Goal: Obtain resource: Obtain resource

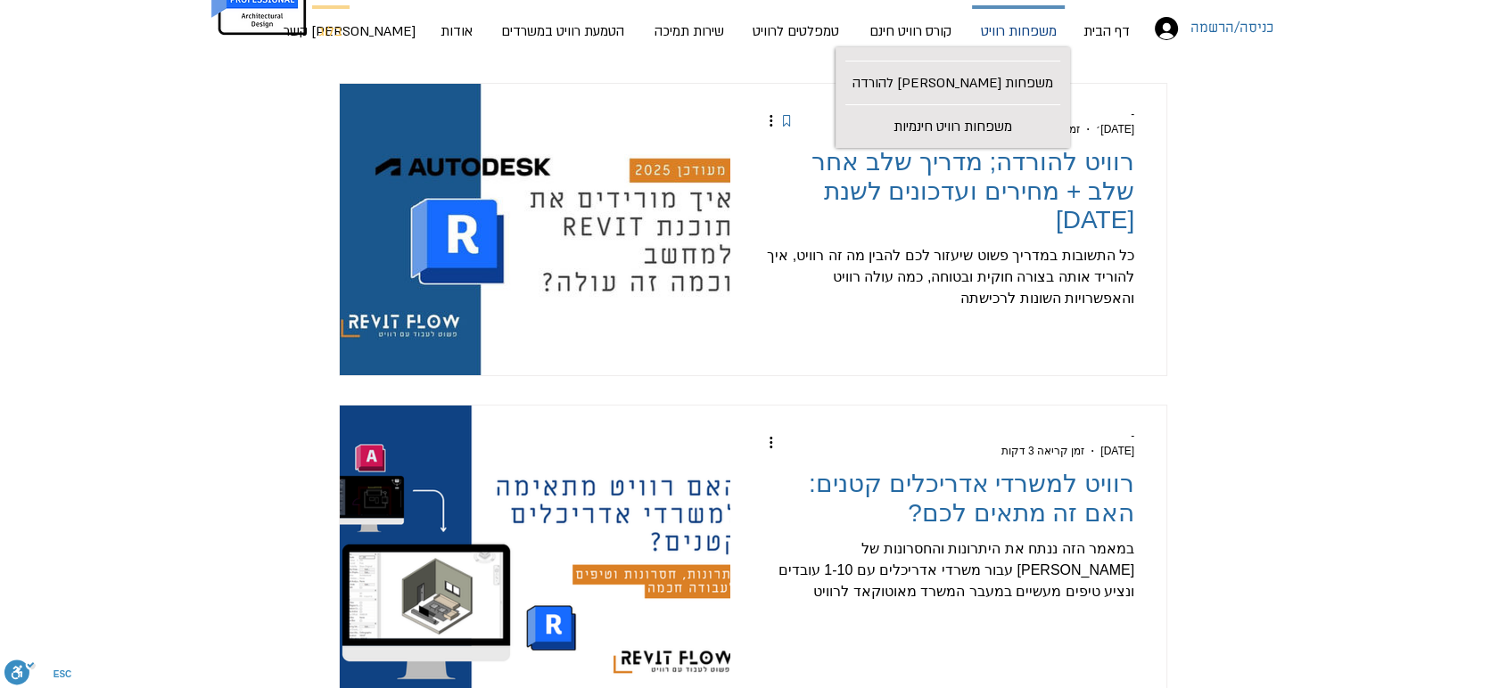
click at [1019, 43] on p "משפחות רוויט" at bounding box center [1019, 32] width 90 height 47
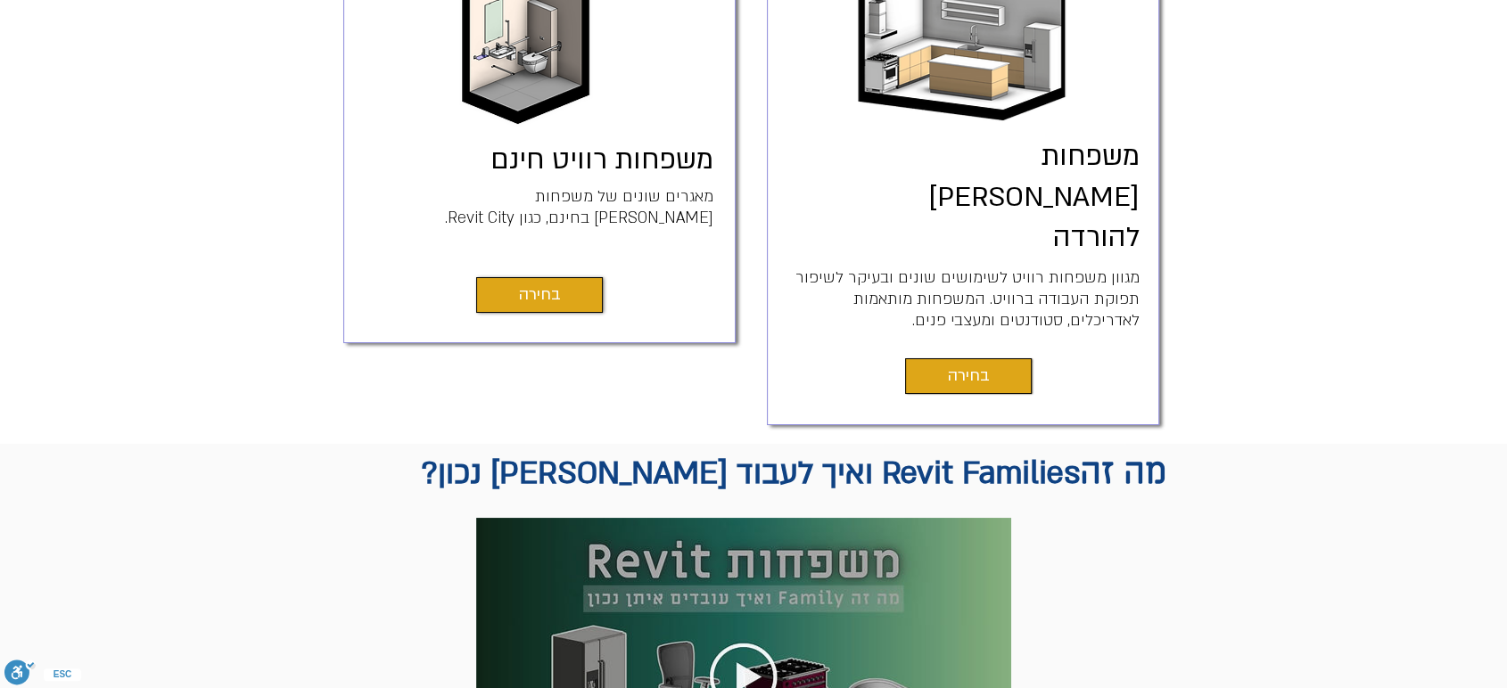
scroll to position [594, 0]
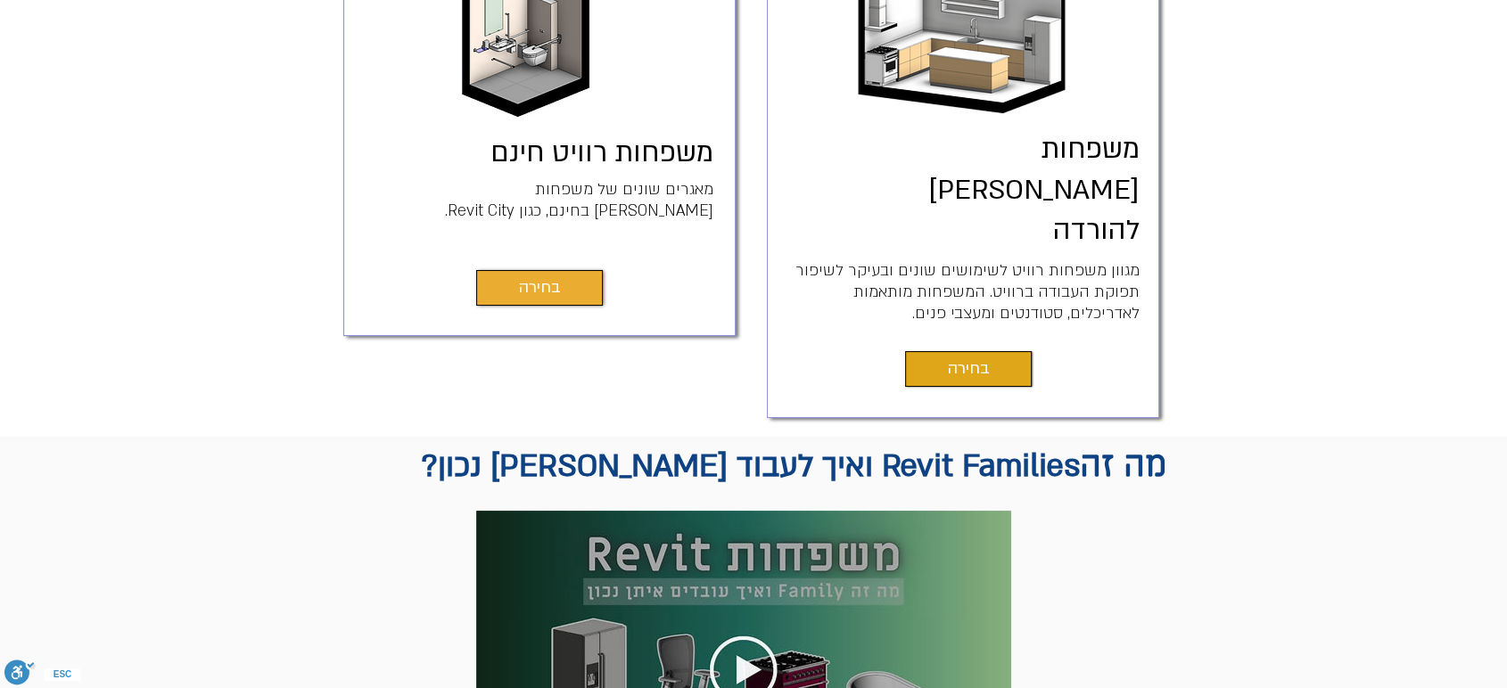
click at [528, 304] on link "בחירה" at bounding box center [539, 288] width 127 height 36
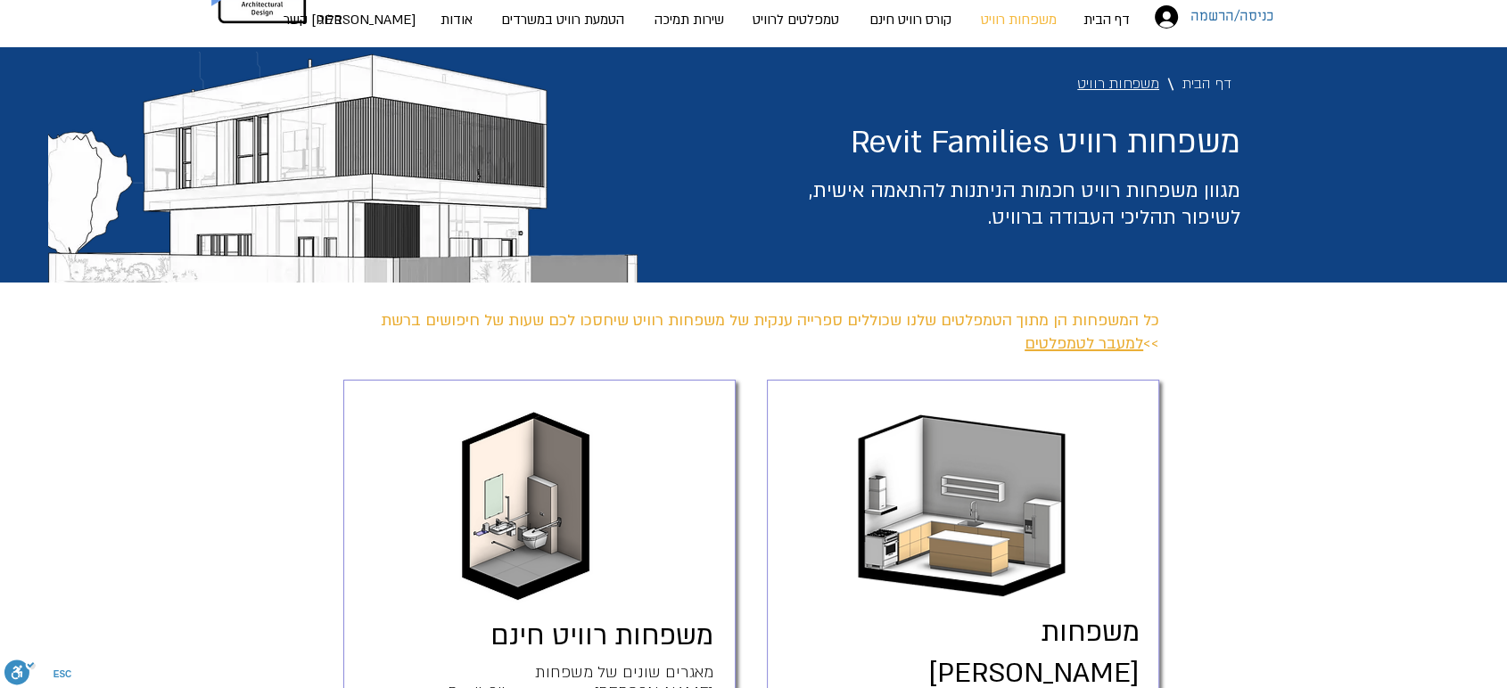
scroll to position [0, 0]
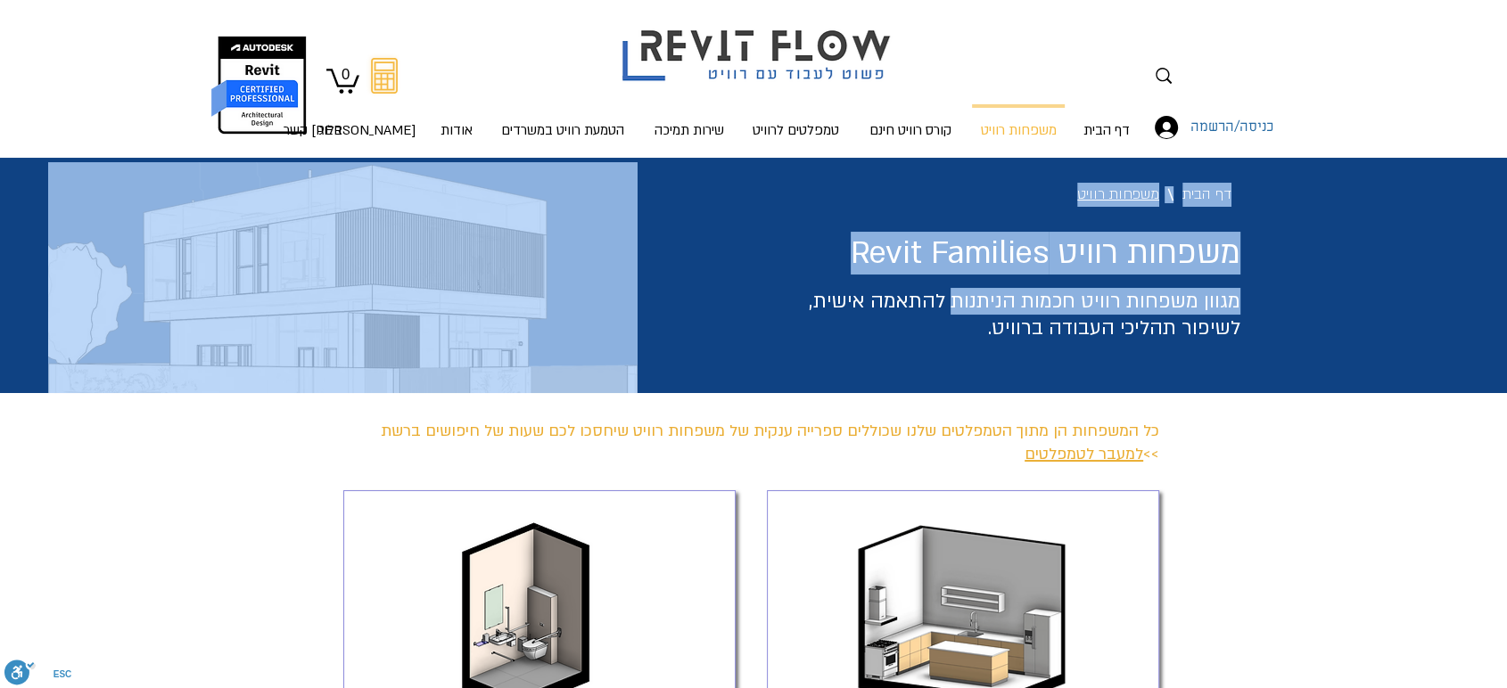
drag, startPoint x: 1241, startPoint y: 309, endPoint x: 949, endPoint y: 310, distance: 291.5
click at [949, 310] on div "דף הבית \ משפחות רוויט \ משפחות רוויט Revit Families מגוון משפחות רוויט חכמות ה…" at bounding box center [753, 275] width 1507 height 235
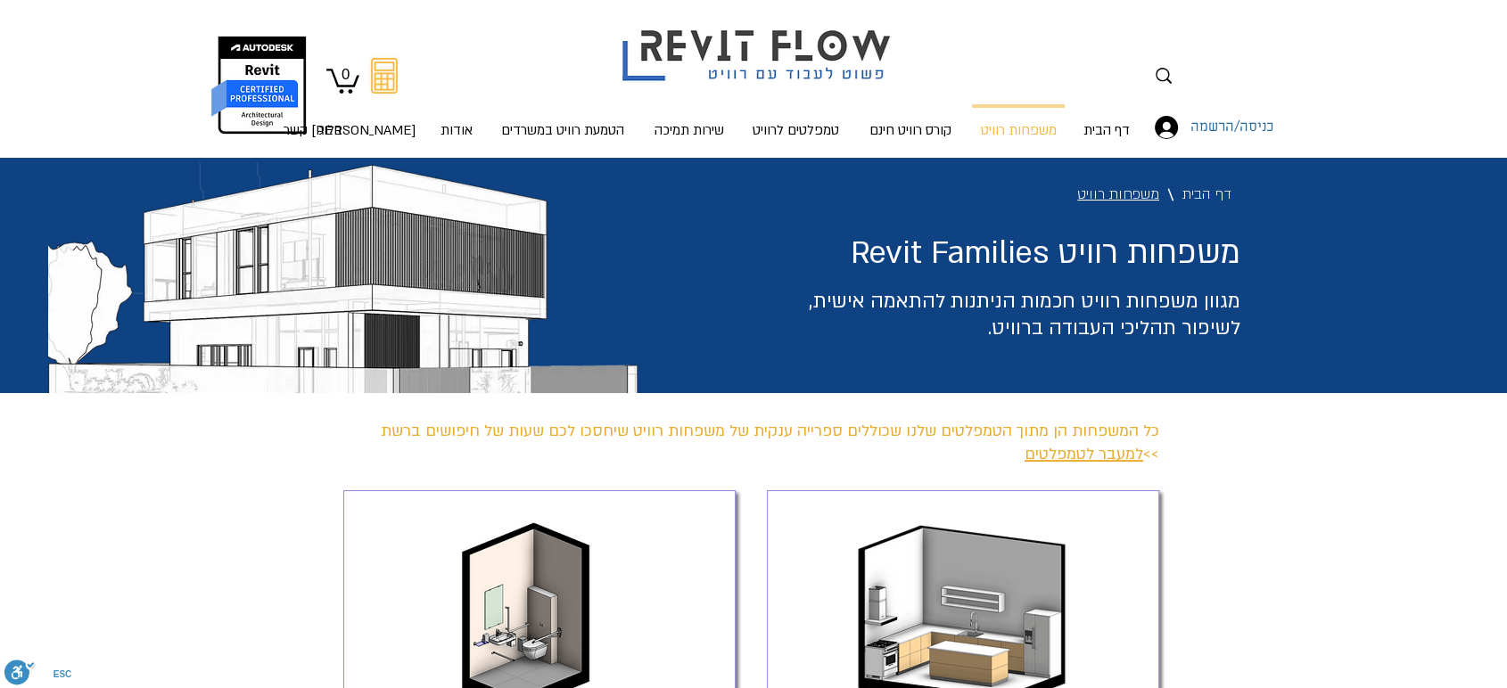
click at [951, 332] on h3 "מגוון משפחות רוויט חכמות הניתנות להתאמה אישית, לשיפור תהליכי העבודה ברוויט." at bounding box center [1001, 314] width 478 height 53
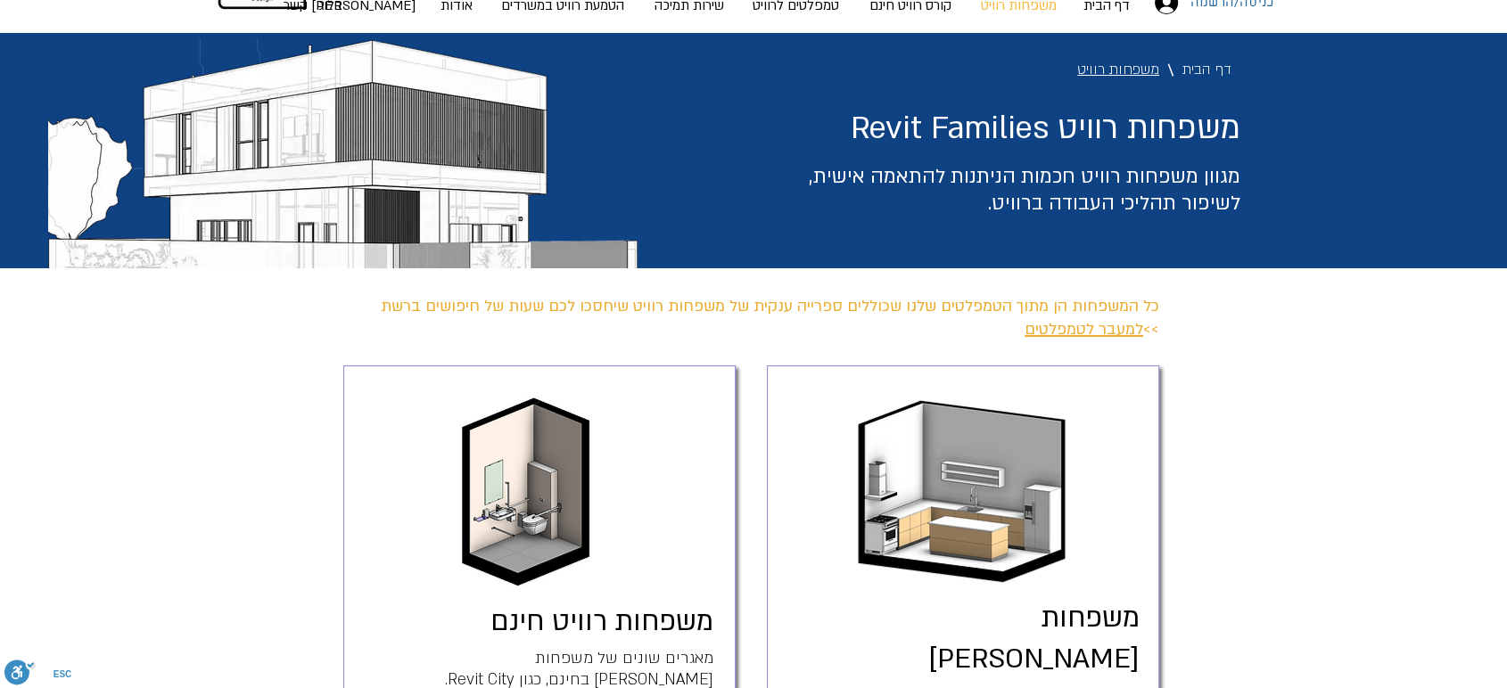
scroll to position [396, 0]
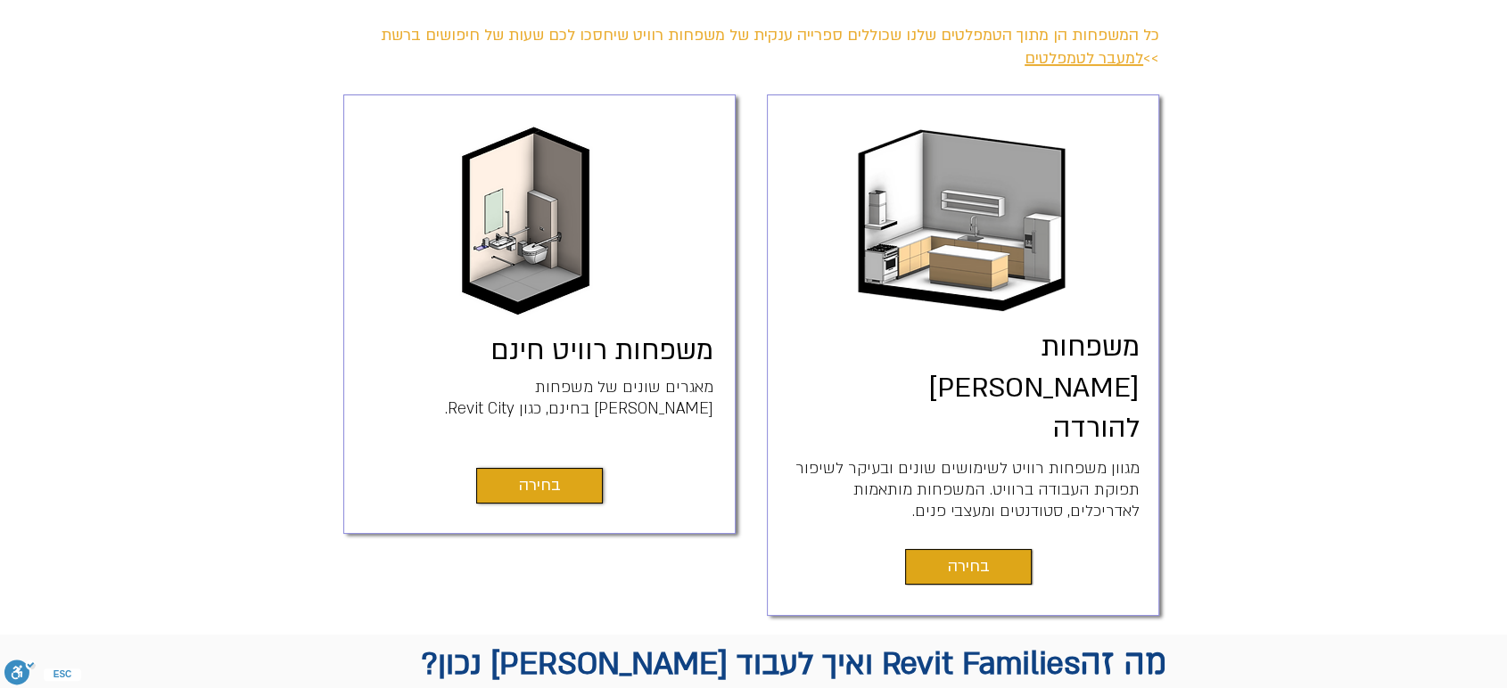
click at [1008, 512] on div "main content" at bounding box center [963, 355] width 392 height 522
click at [999, 549] on link "בחירה" at bounding box center [968, 567] width 127 height 36
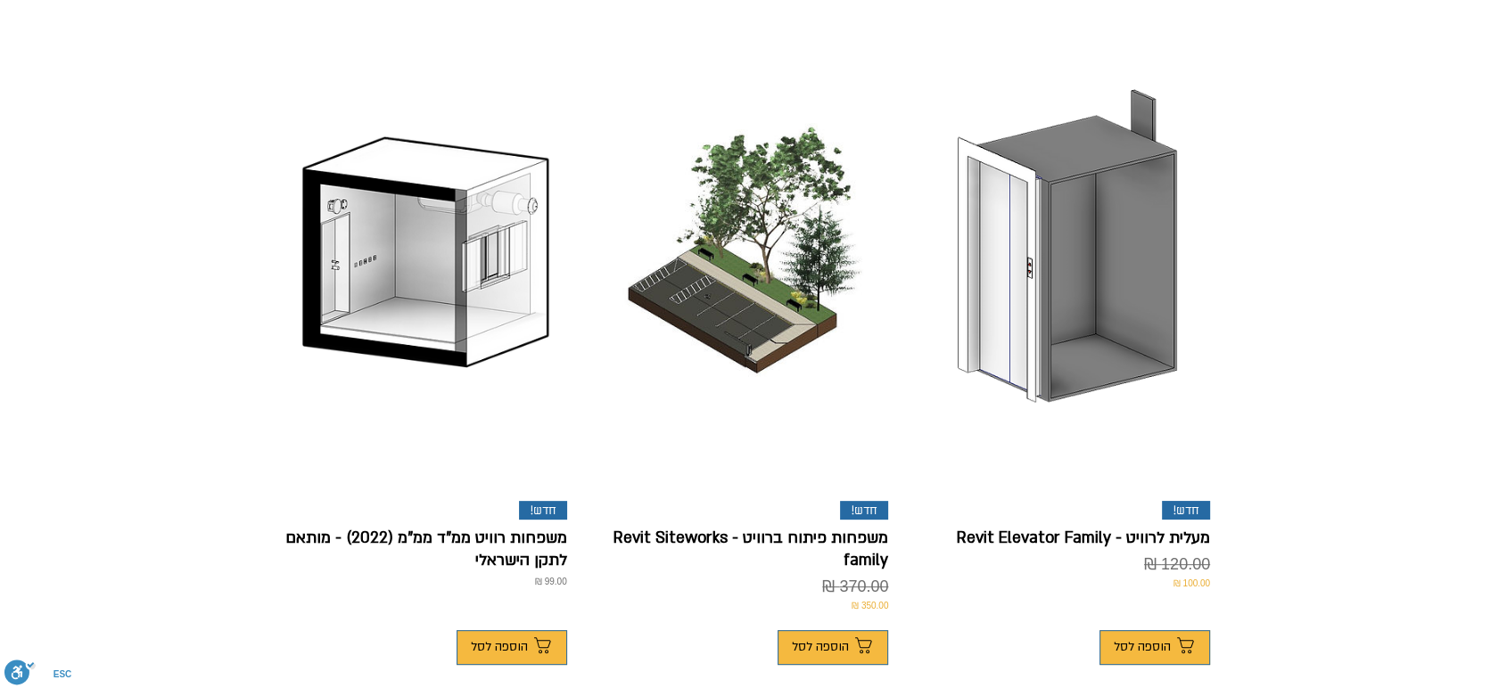
scroll to position [495, 0]
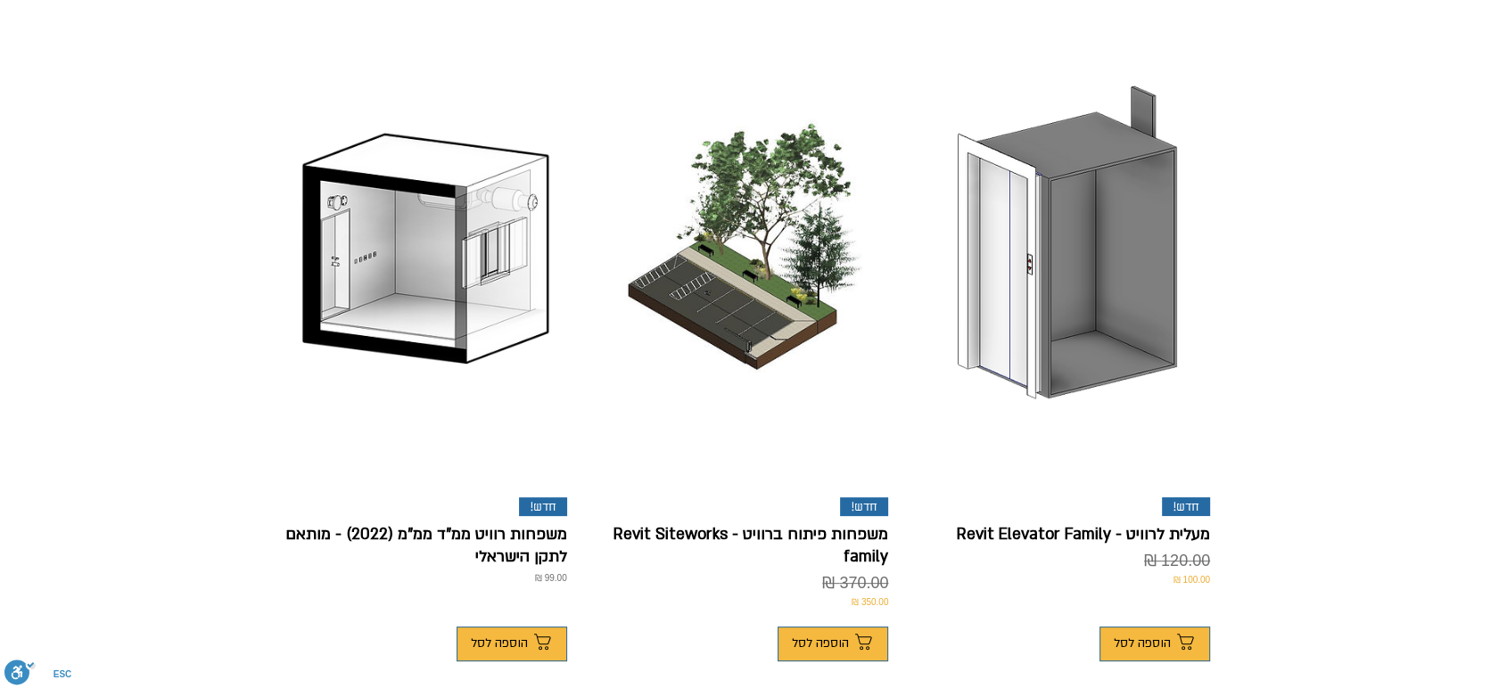
click at [776, 523] on p "משפחות פיתוח ברוויט - Revit Siteworks family" at bounding box center [747, 545] width 283 height 45
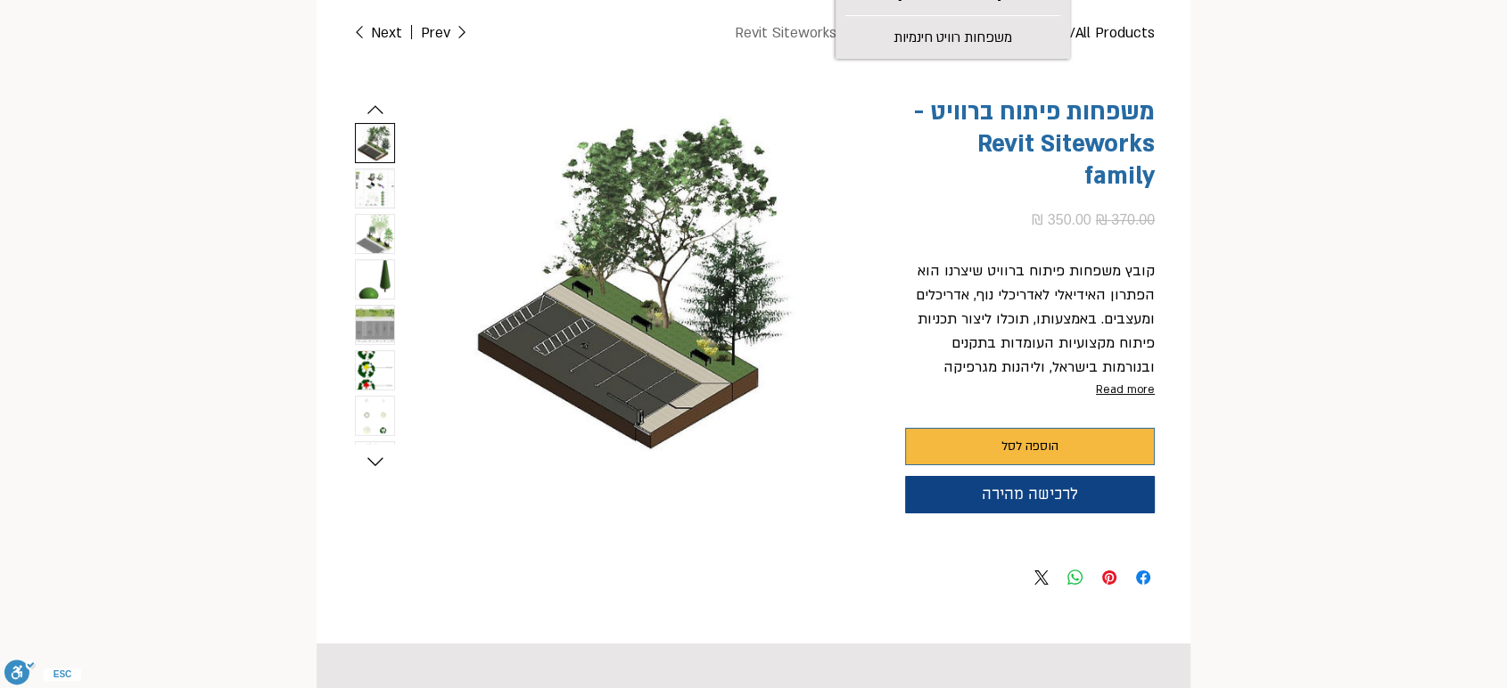
scroll to position [198, 0]
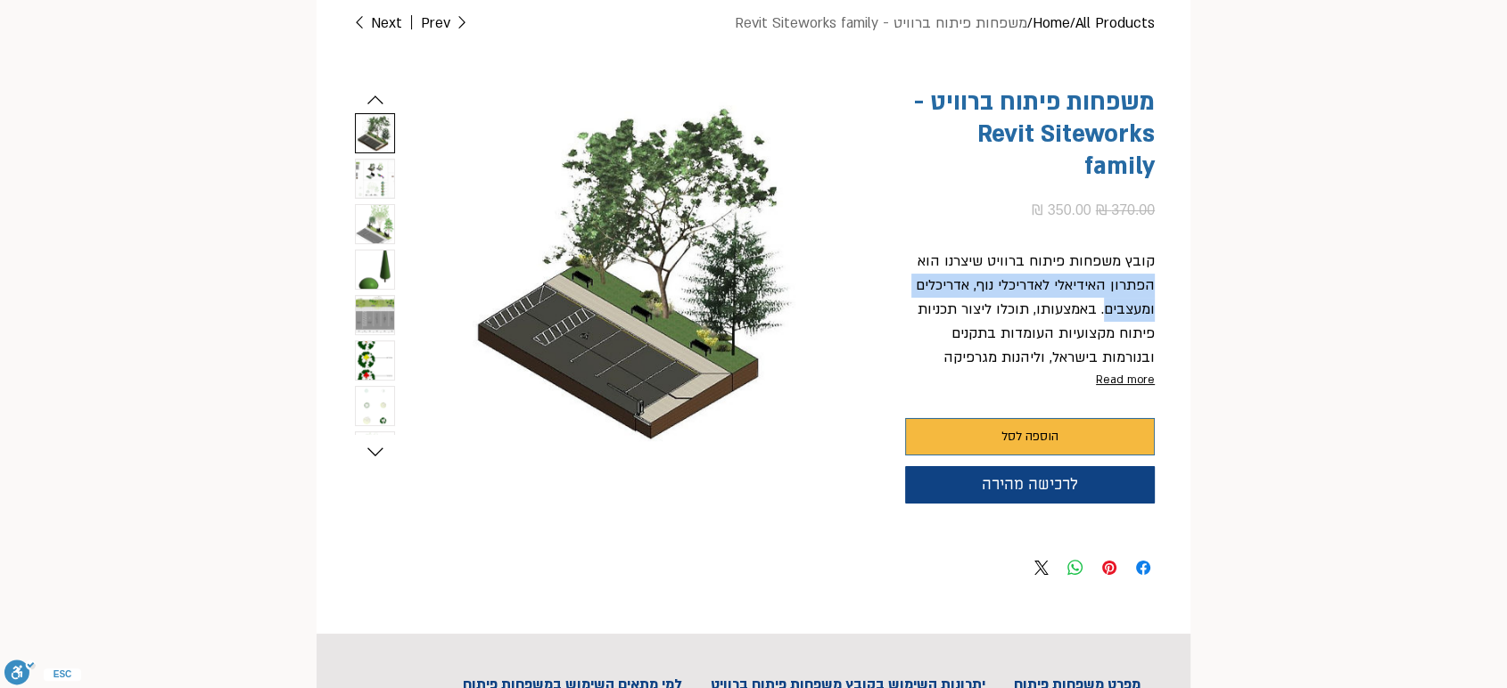
drag, startPoint x: 1152, startPoint y: 286, endPoint x: 1104, endPoint y: 305, distance: 51.7
click at [1104, 305] on p "קובץ משפחות פיתוח ברוויט שיצרנו הוא הפתרון האידיאלי לאדריכלי נוף, אדריכלים ומעצ…" at bounding box center [1030, 346] width 250 height 193
click at [1084, 306] on p "קובץ משפחות פיתוח ברוויט שיצרנו הוא הפתרון האידיאלי לאדריכלי נוף, אדריכלים ומעצ…" at bounding box center [1030, 346] width 250 height 193
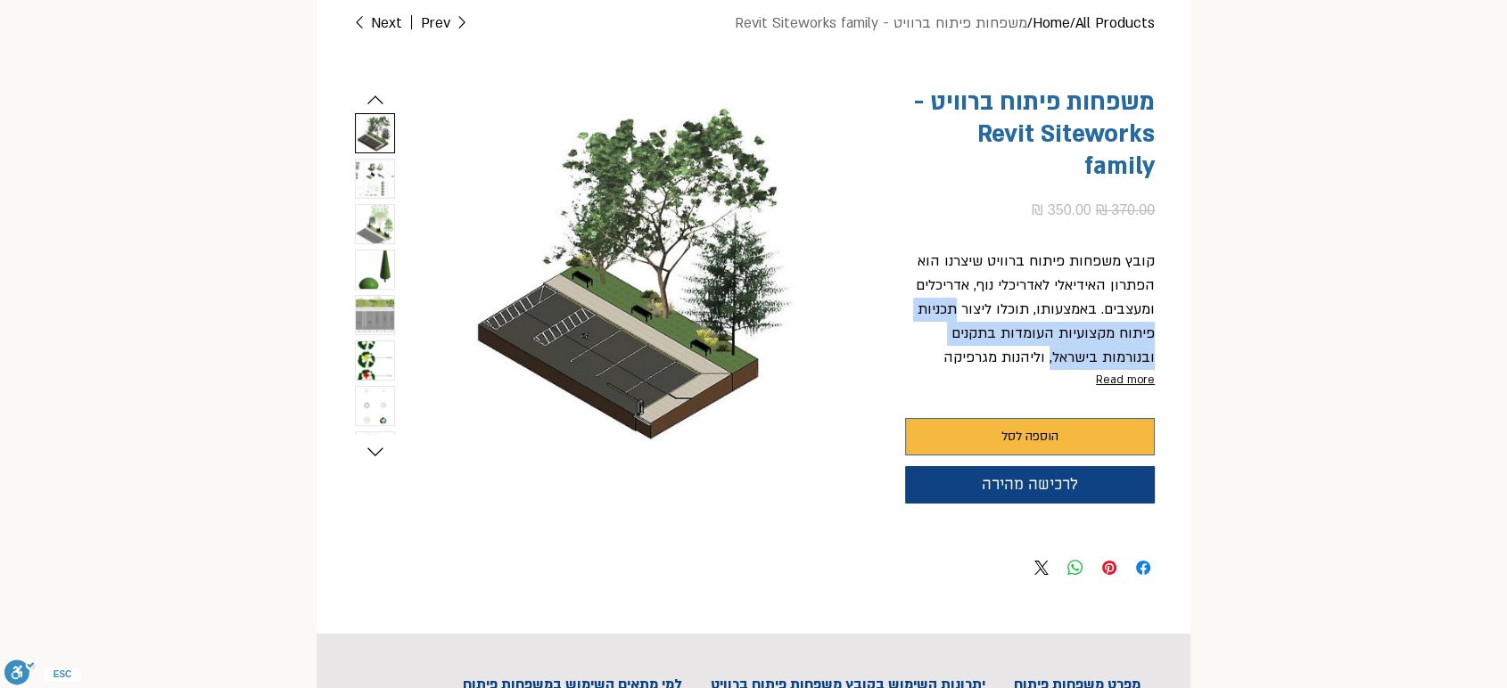
drag, startPoint x: 957, startPoint y: 310, endPoint x: 1053, endPoint y: 358, distance: 106.8
click at [1053, 358] on p "קובץ משפחות פיתוח ברוויט שיצרנו הוא הפתרון האידיאלי לאדריכלי נוף, אדריכלים ומעצ…" at bounding box center [1030, 346] width 250 height 193
copy p "תכניות פיתוח מקצועיות העומדות בתקנים ובנורמות בישראל,"
click at [1125, 381] on button "Read more" at bounding box center [1030, 380] width 250 height 20
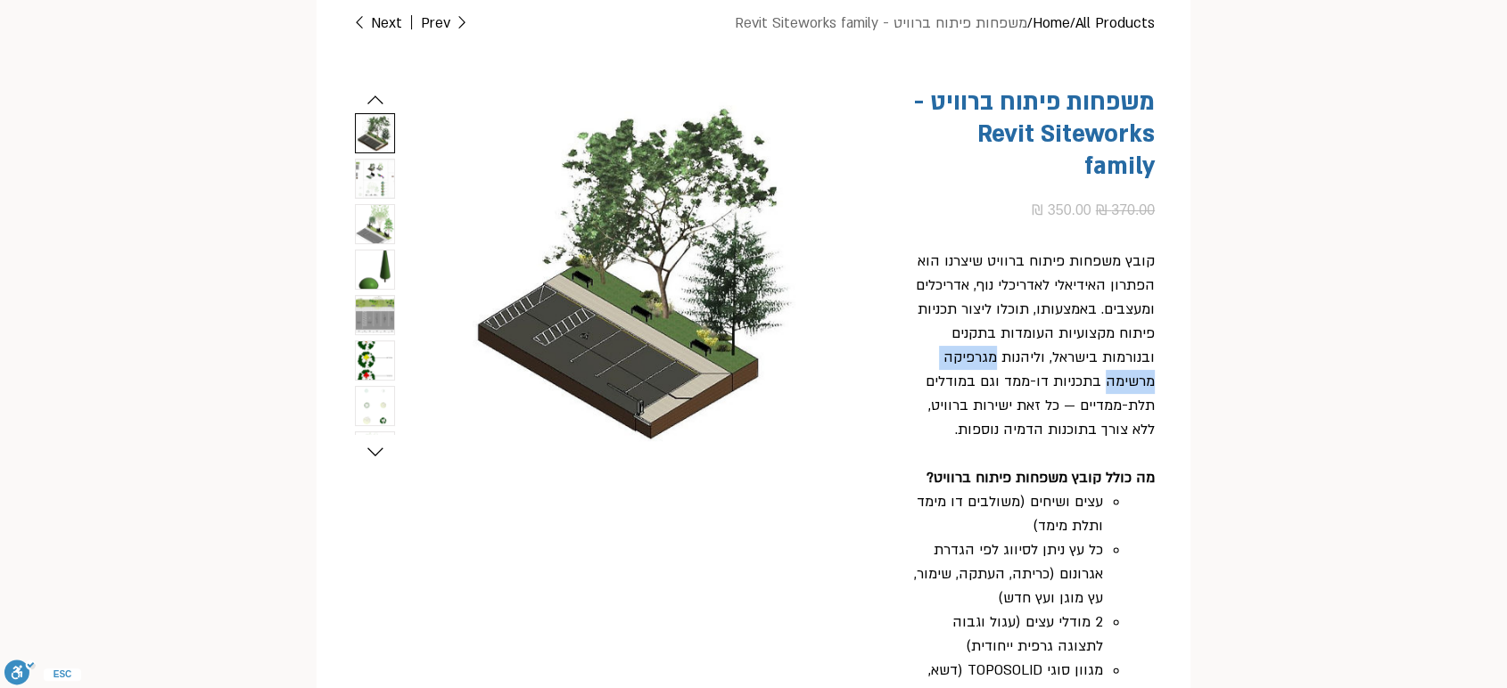
drag, startPoint x: 997, startPoint y: 357, endPoint x: 1106, endPoint y: 391, distance: 115.0
click at [1106, 391] on p "קובץ משפחות פיתוח ברוויט שיצרנו הוא הפתרון האידיאלי לאדריכלי נוף, אדריכלים ומעצ…" at bounding box center [1030, 346] width 250 height 193
copy p "מגרפיקה מרשימה"
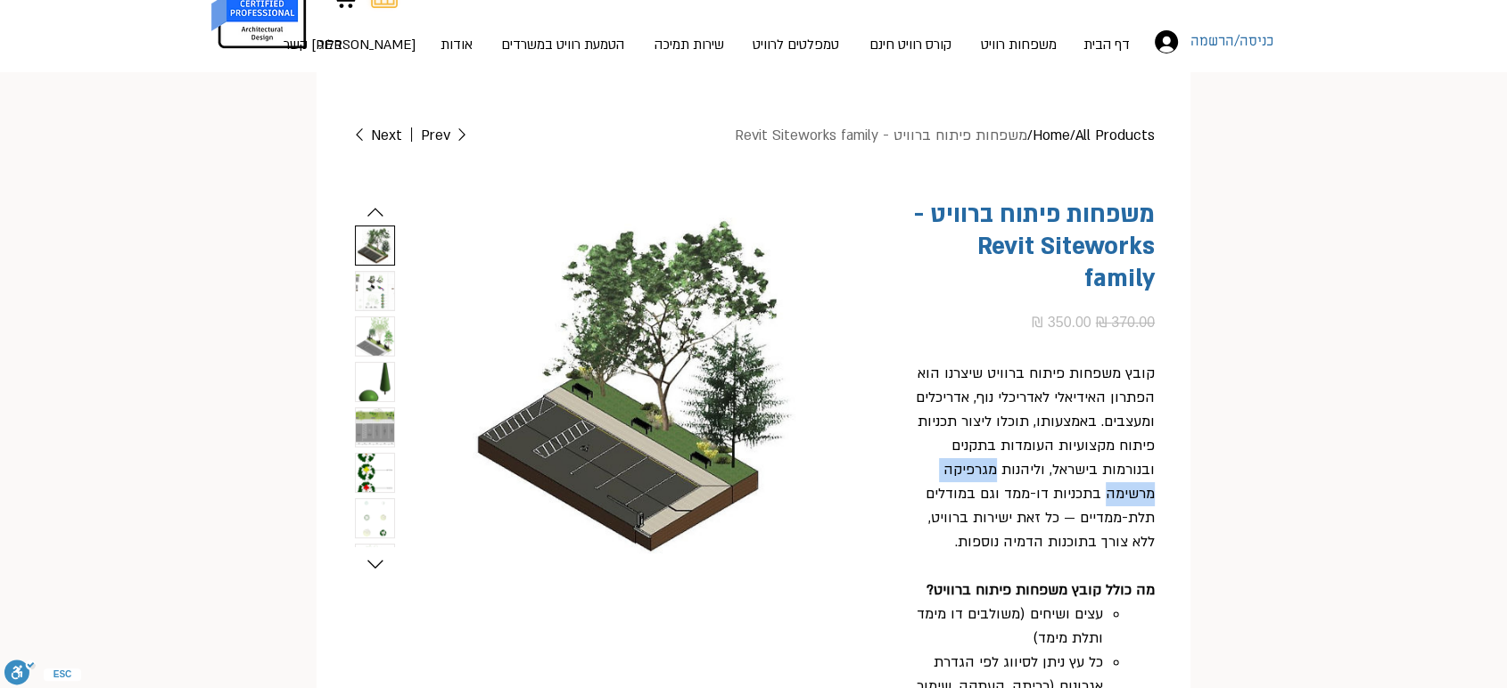
scroll to position [0, 0]
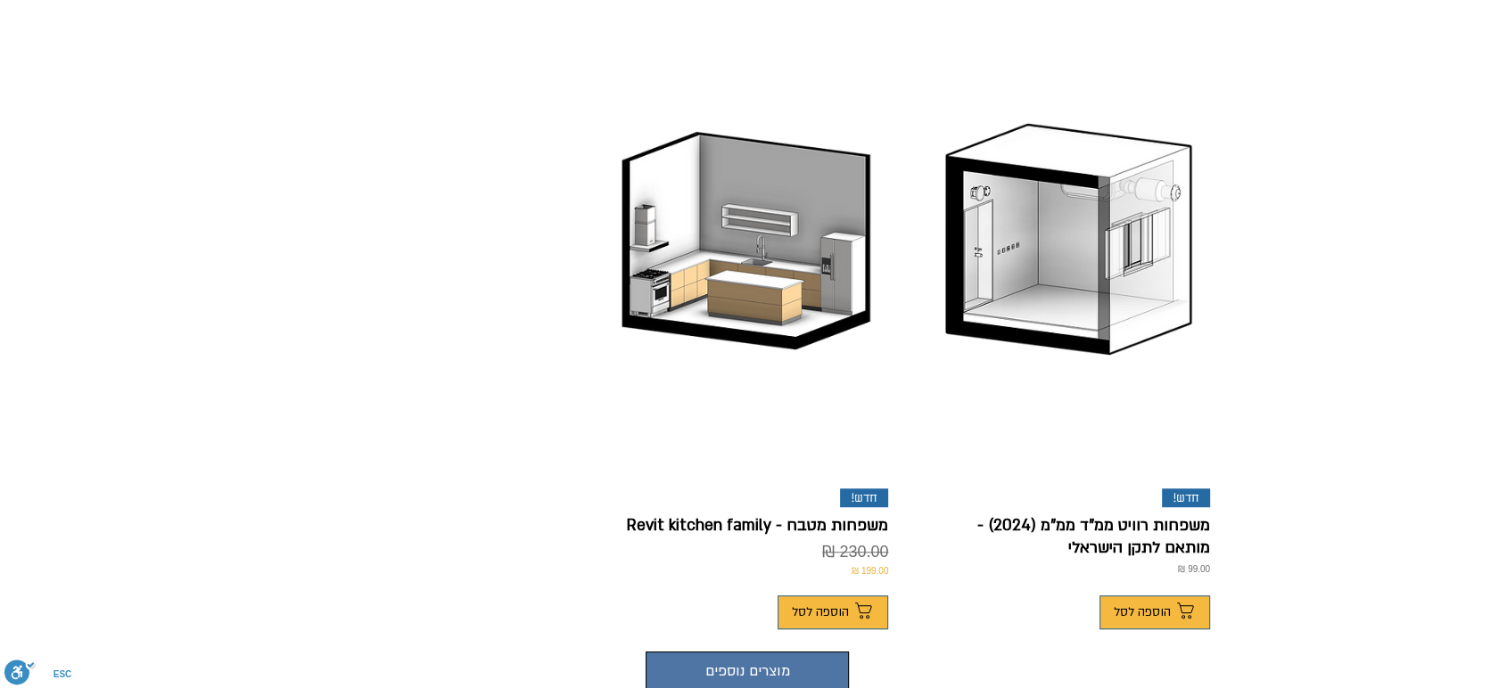
scroll to position [1217, 0]
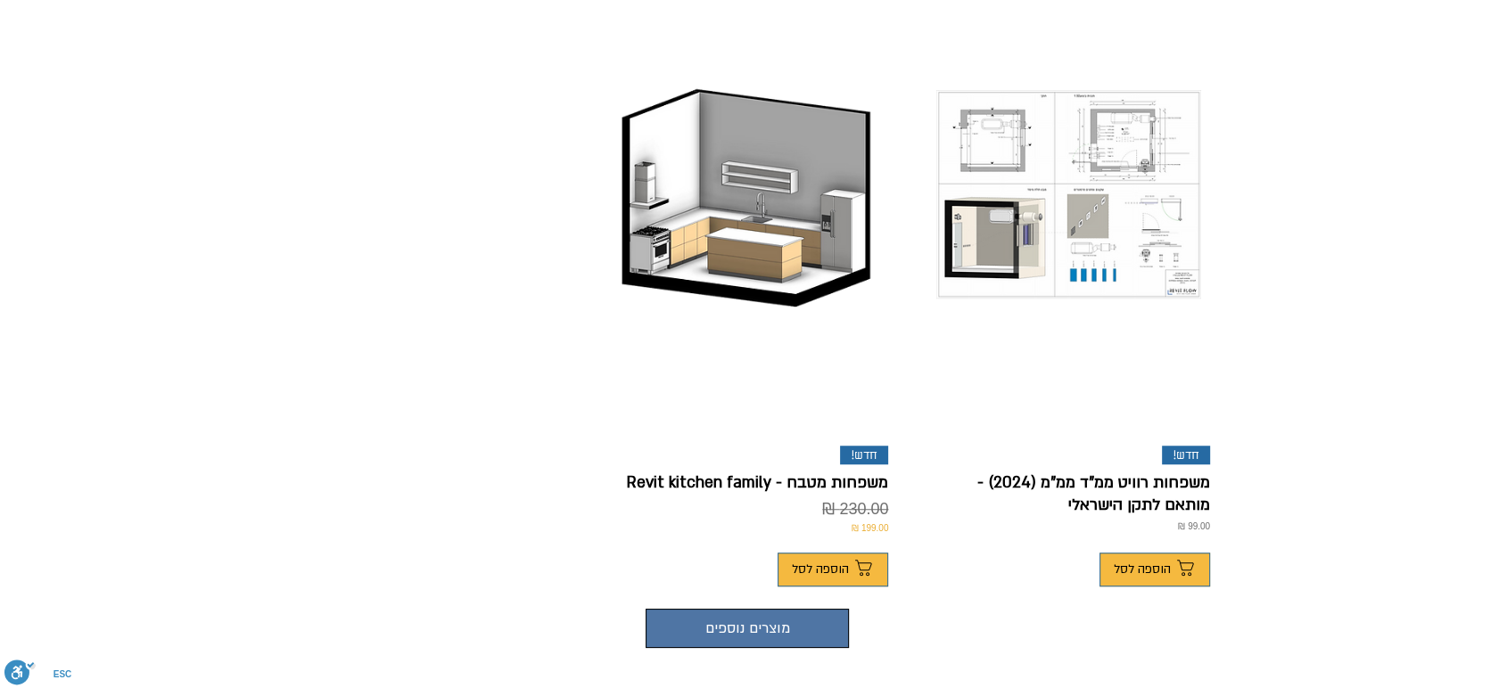
click at [1092, 228] on img "Product Gallery" at bounding box center [1068, 194] width 265 height 209
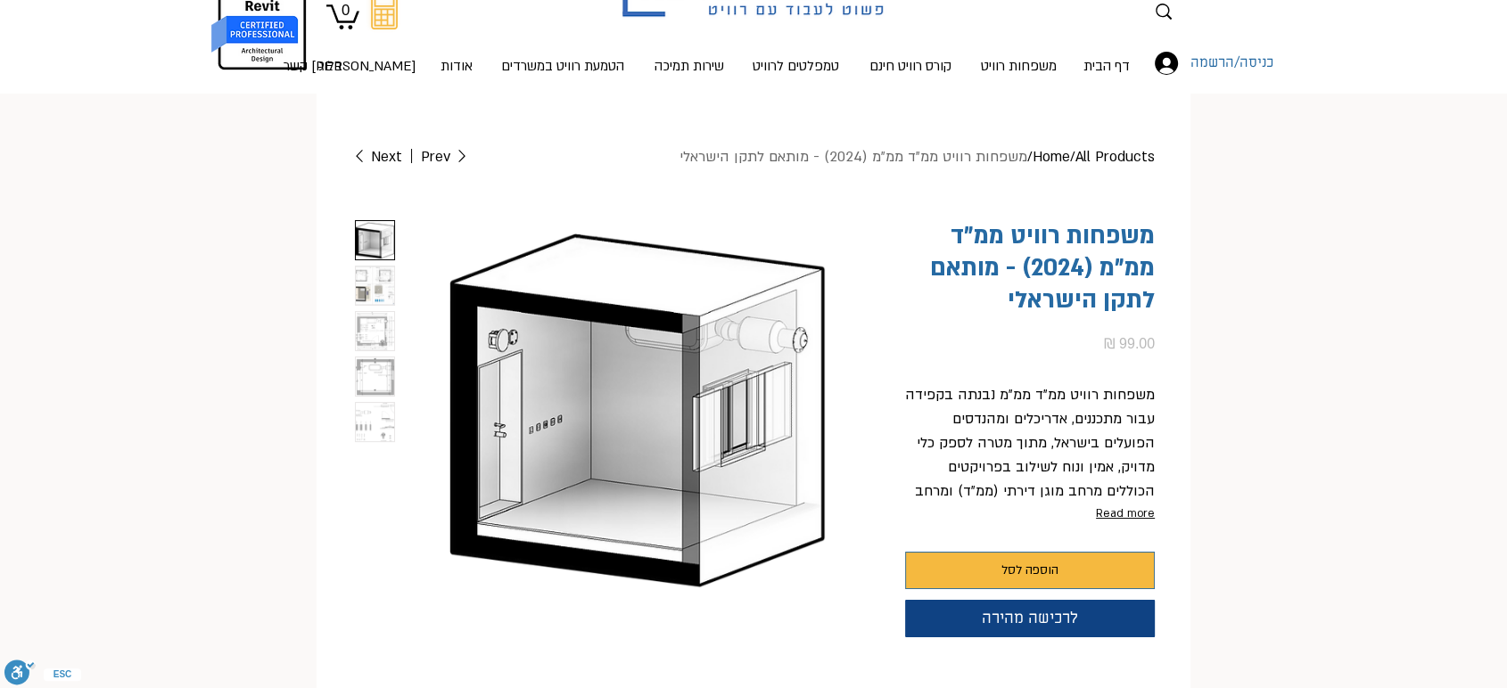
scroll to position [99, 0]
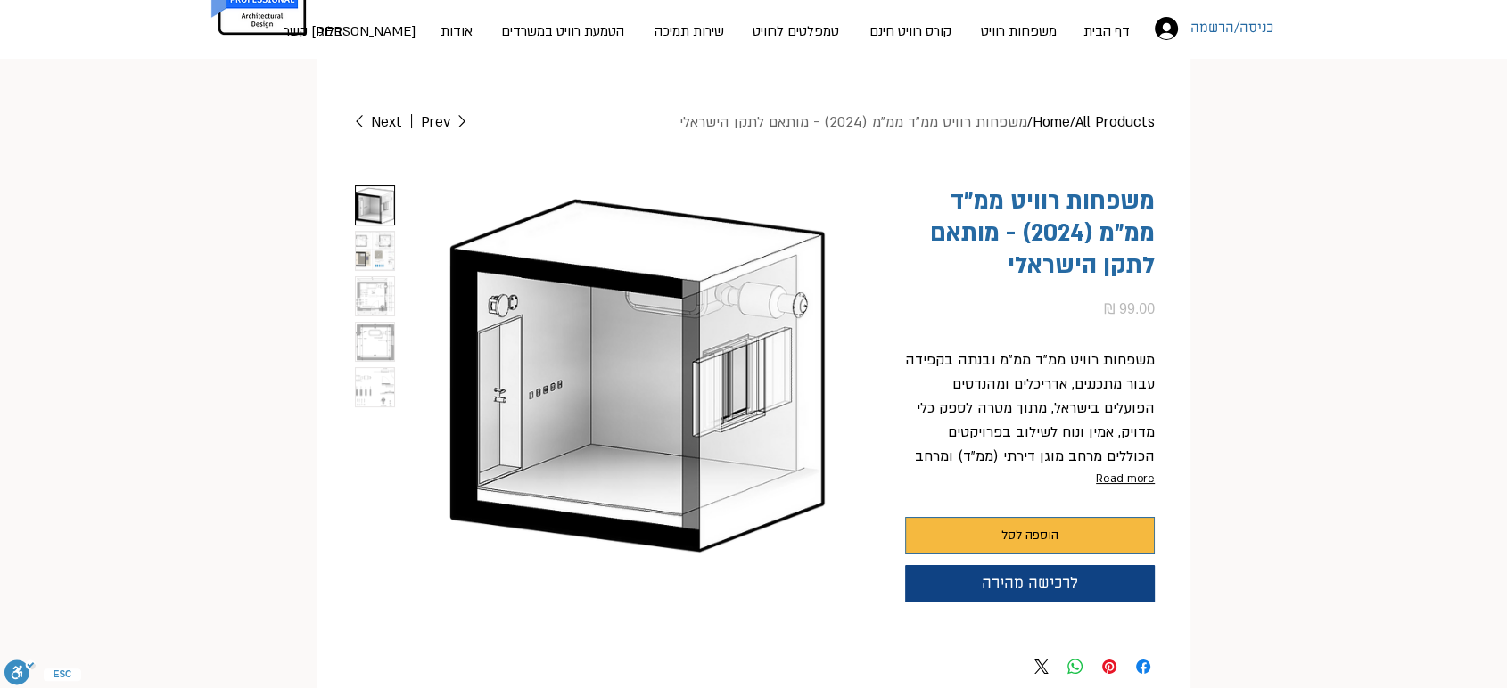
click at [1124, 480] on button "Read more" at bounding box center [1030, 479] width 250 height 20
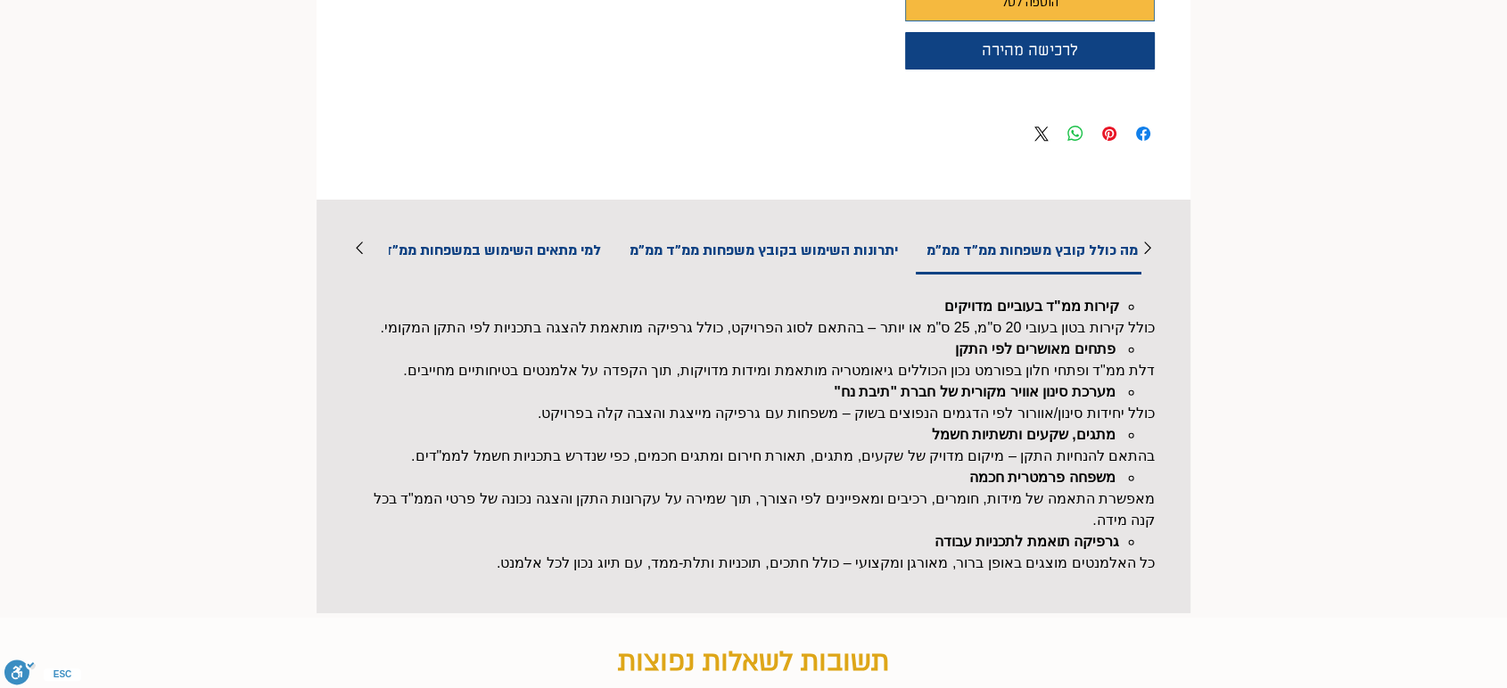
scroll to position [891, 0]
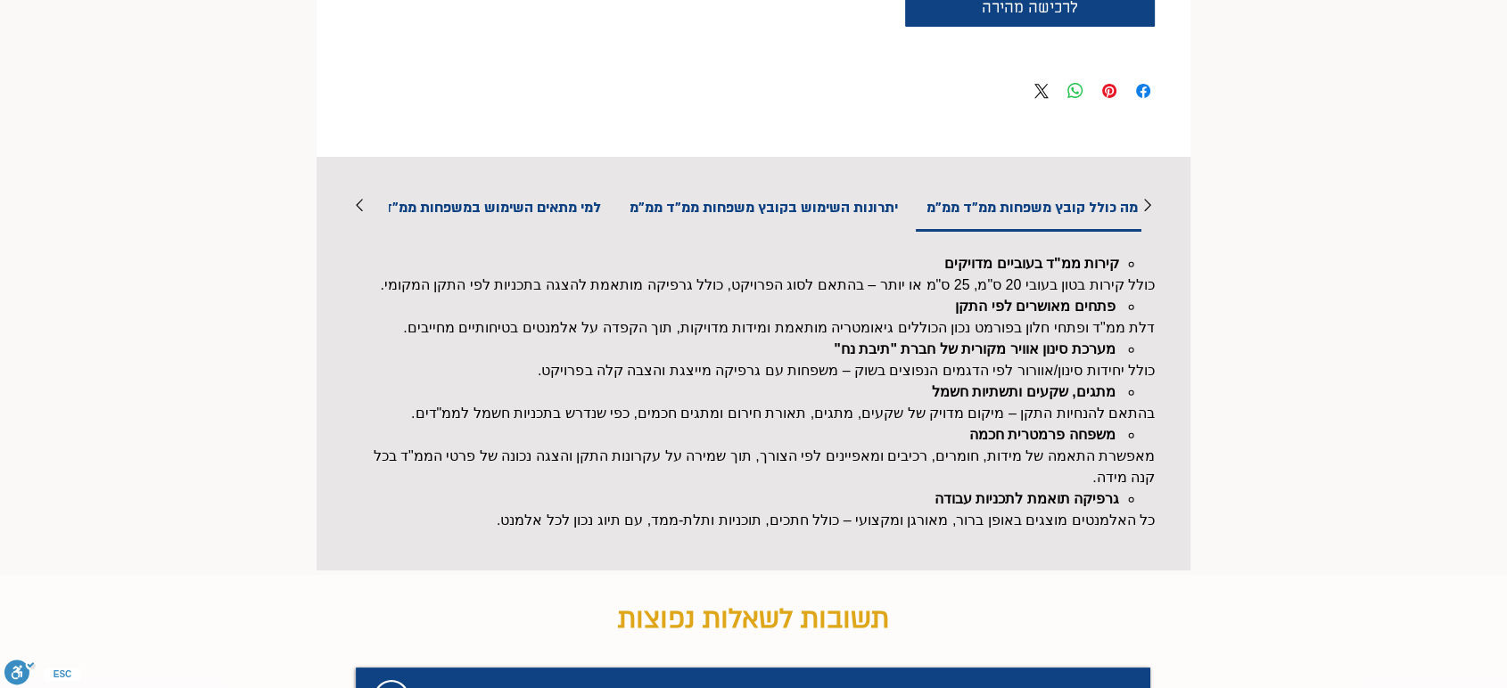
click at [749, 207] on h2 "יתרונות השימוש בקובץ משפחות ממ"ד ממ"מ" at bounding box center [763, 207] width 293 height 45
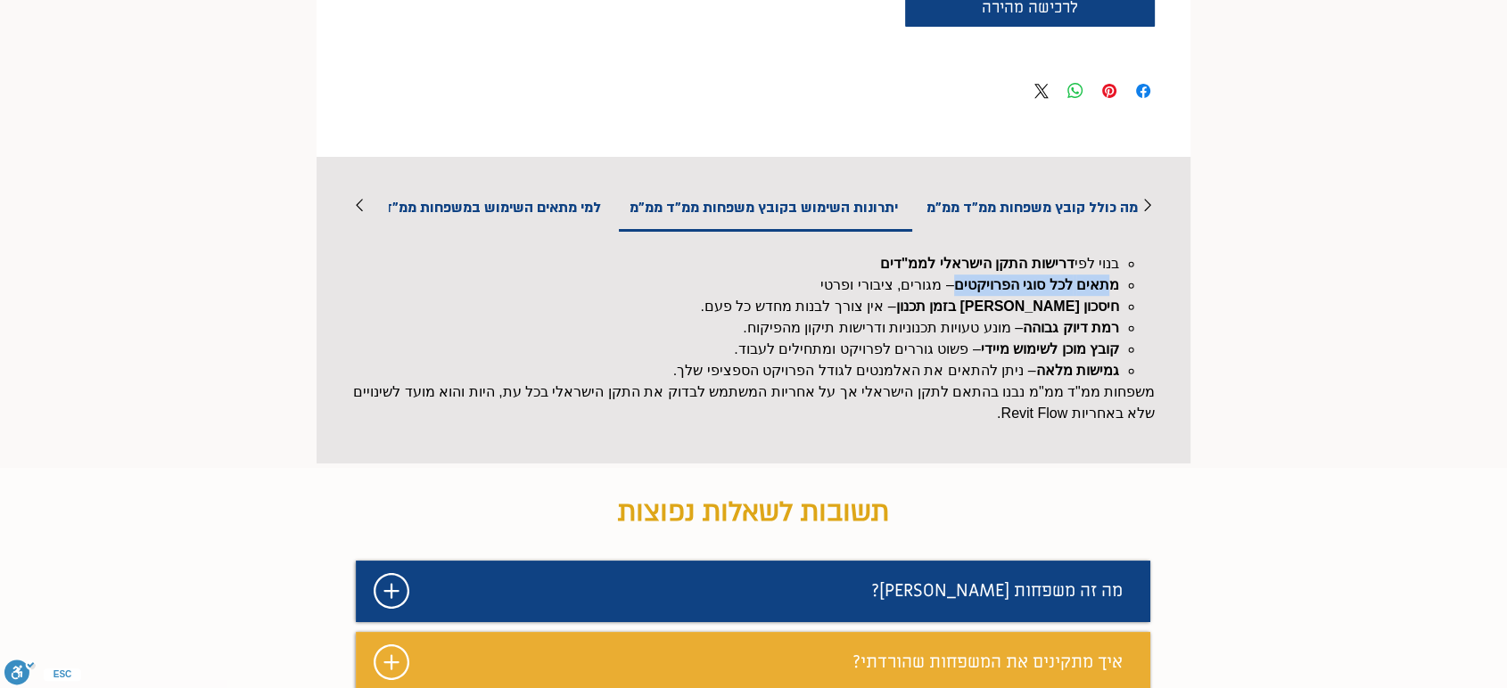
drag, startPoint x: 1113, startPoint y: 292, endPoint x: 957, endPoint y: 277, distance: 156.7
click at [957, 277] on p "מתאים לכל סוגי הפרויקטים – מגורים, ציבורי ופרטי" at bounding box center [742, 285] width 752 height 21
copy p "מתאים לכל סוגי הפרויקטים"
drag, startPoint x: 884, startPoint y: 261, endPoint x: 1071, endPoint y: 276, distance: 186.9
click at [1071, 275] on p "בנוי לפי דרישות התקן הישראלי לממ"דים" at bounding box center [742, 263] width 752 height 21
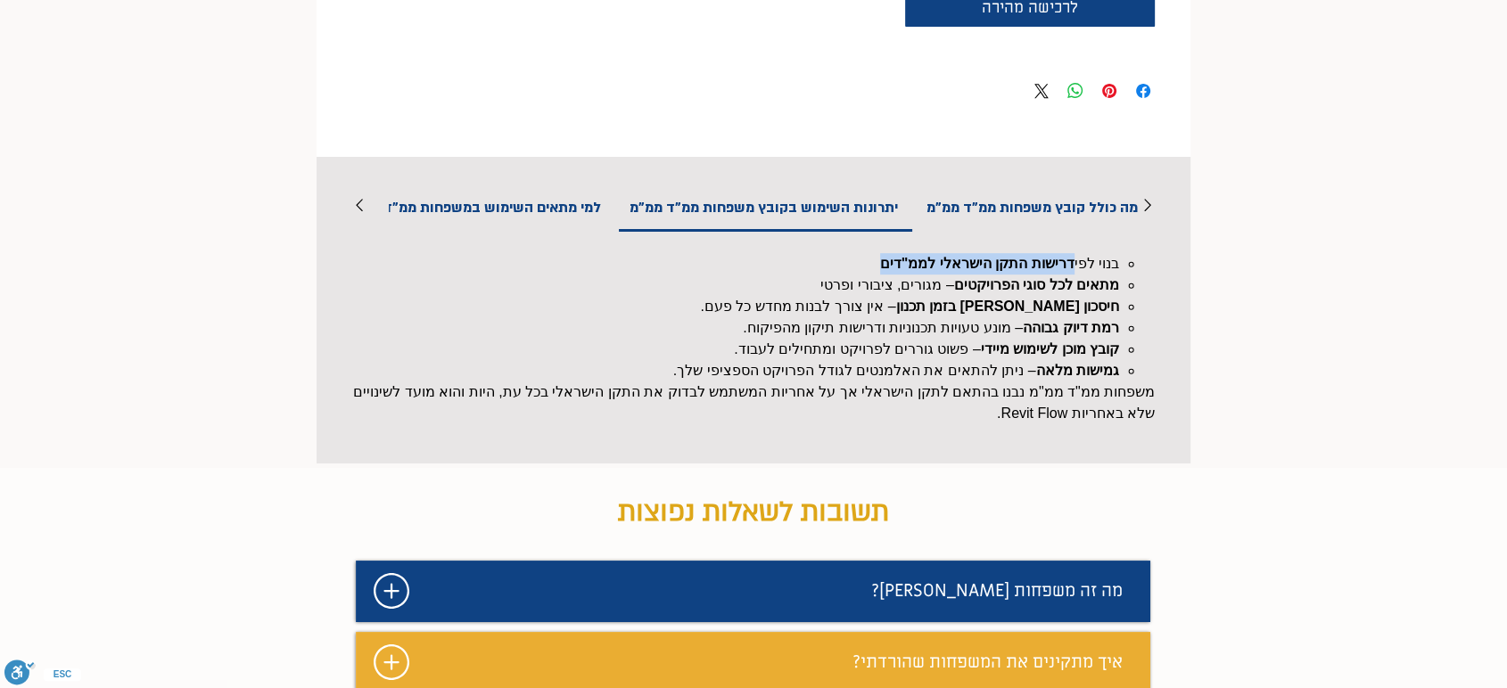
copy strong "דרישות התקן הישראלי לממ"דים"
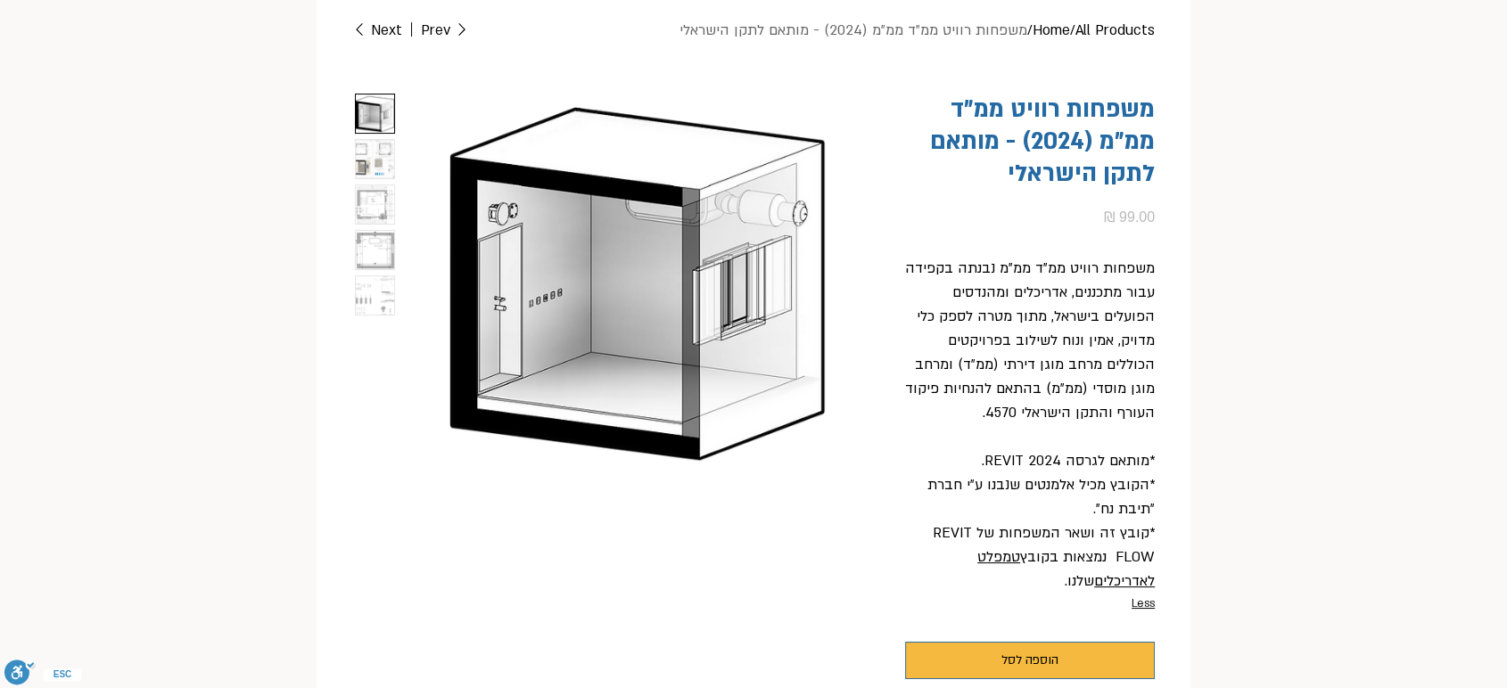
scroll to position [198, 0]
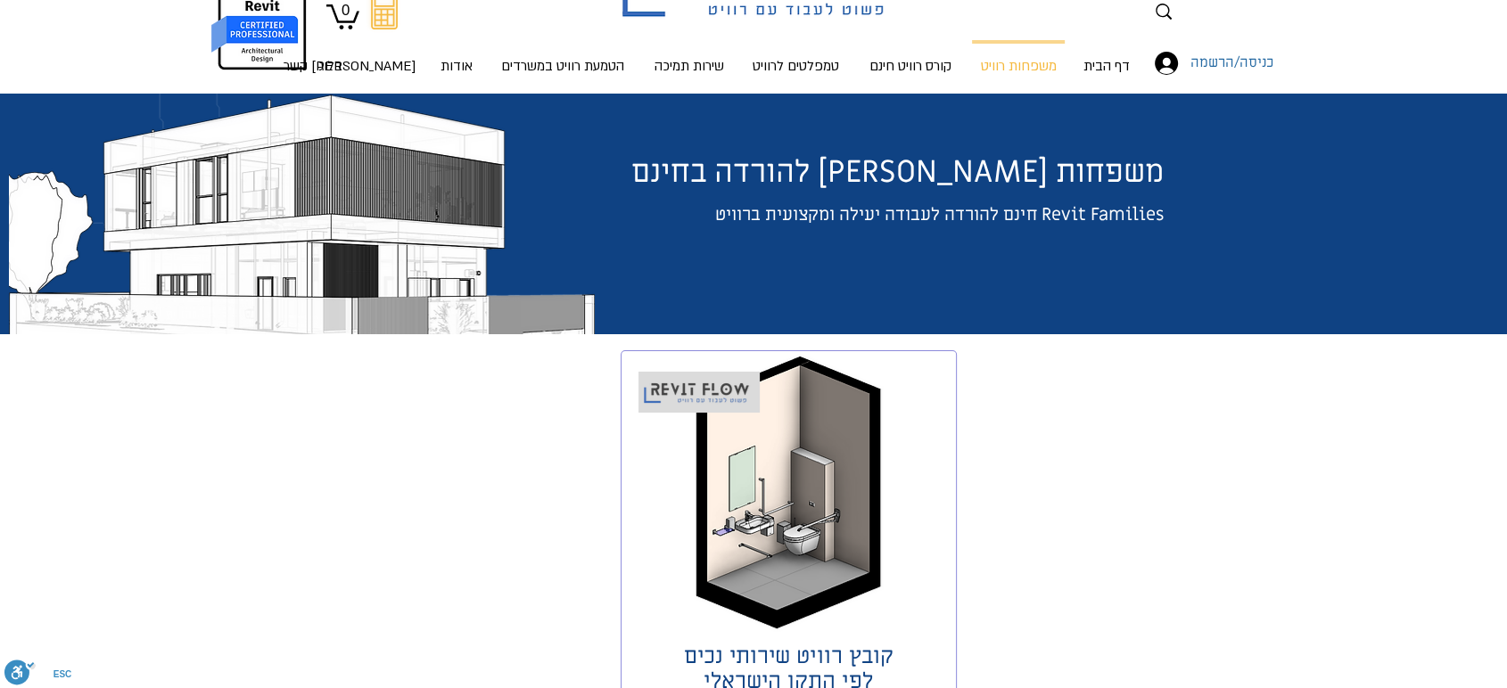
scroll to position [99, 0]
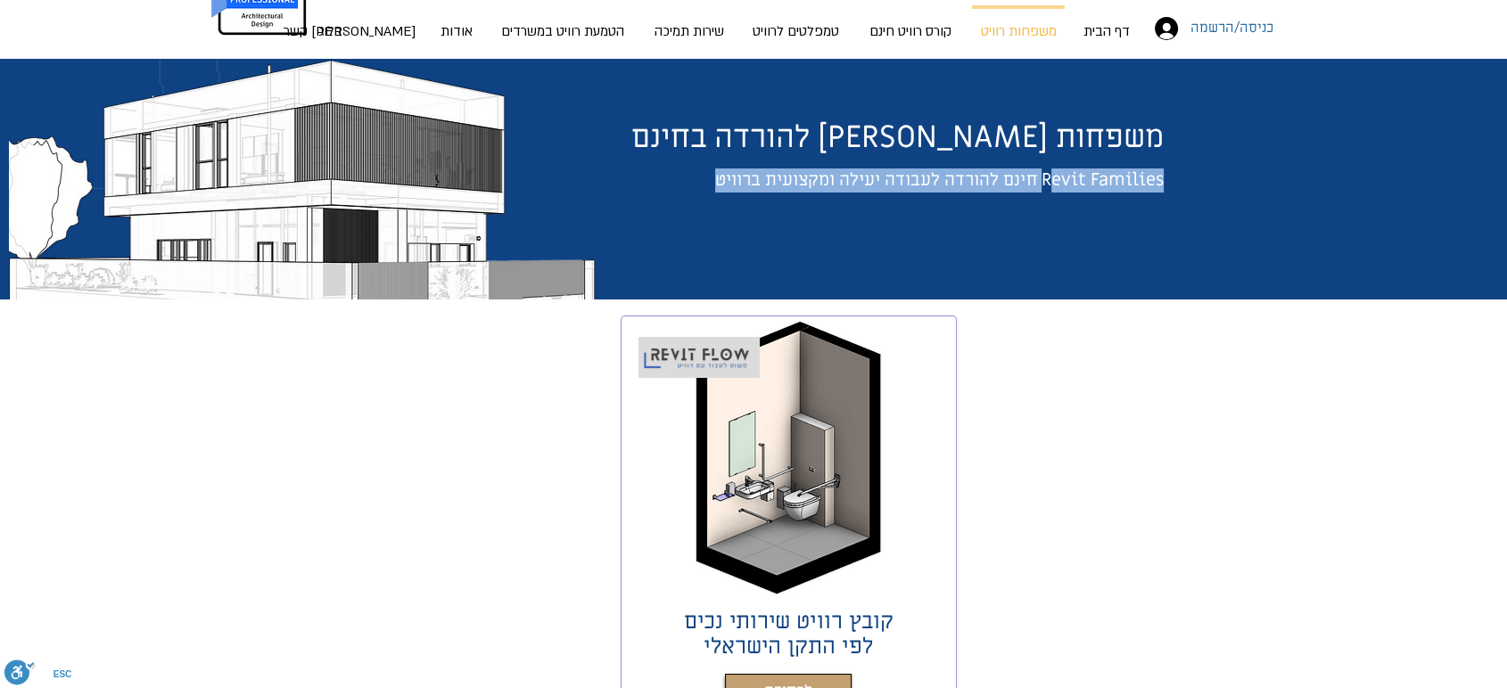
drag, startPoint x: 687, startPoint y: 177, endPoint x: 1048, endPoint y: 182, distance: 361.1
click at [1048, 182] on h2 "Revit Families חינם להורדה לעבודה יעילה ומקצועית ברוויט" at bounding box center [921, 180] width 484 height 24
copy span "evit Families חינם להורדה לעבודה יעילה ומקצועית ברוויט"
